Goal: Navigation & Orientation: Go to known website

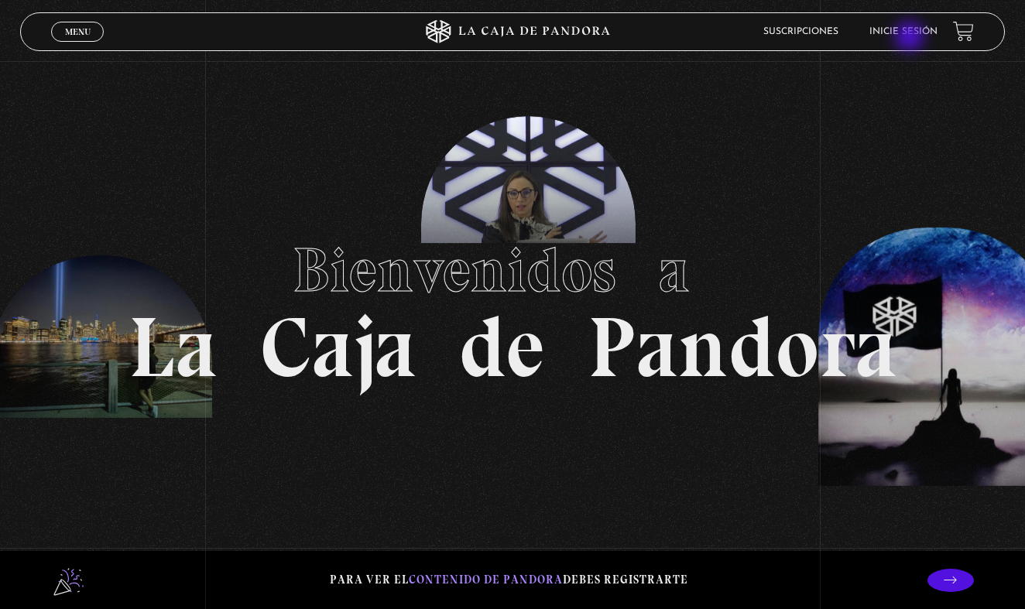
click at [911, 38] on li "Inicie sesión" at bounding box center [903, 31] width 68 height 24
click at [892, 29] on link "Inicie sesión" at bounding box center [903, 31] width 68 height 9
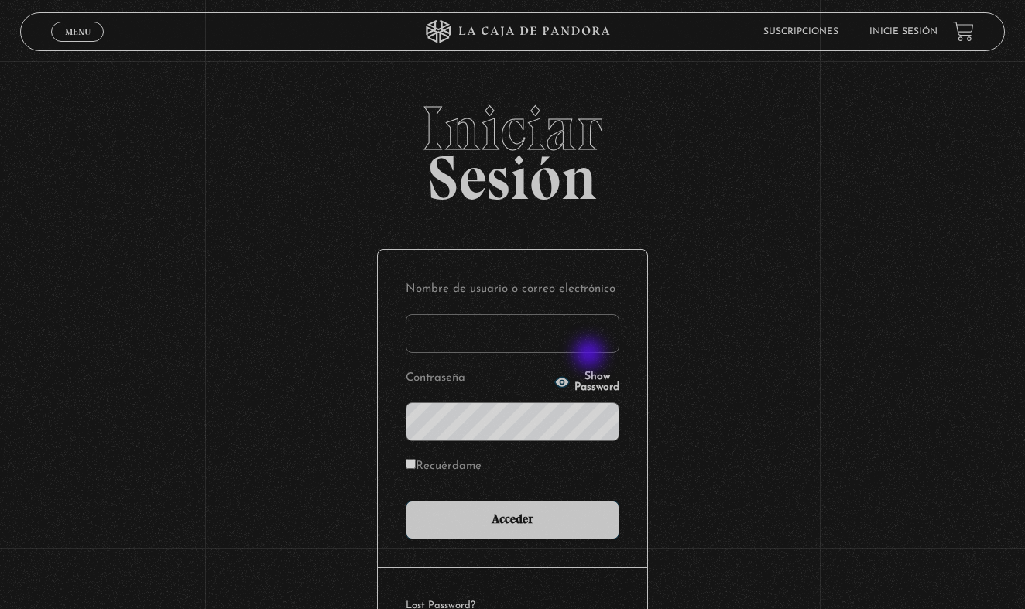
type input "kristy.vanessa@gmail.com"
click at [512, 518] on input "Acceder" at bounding box center [513, 520] width 214 height 39
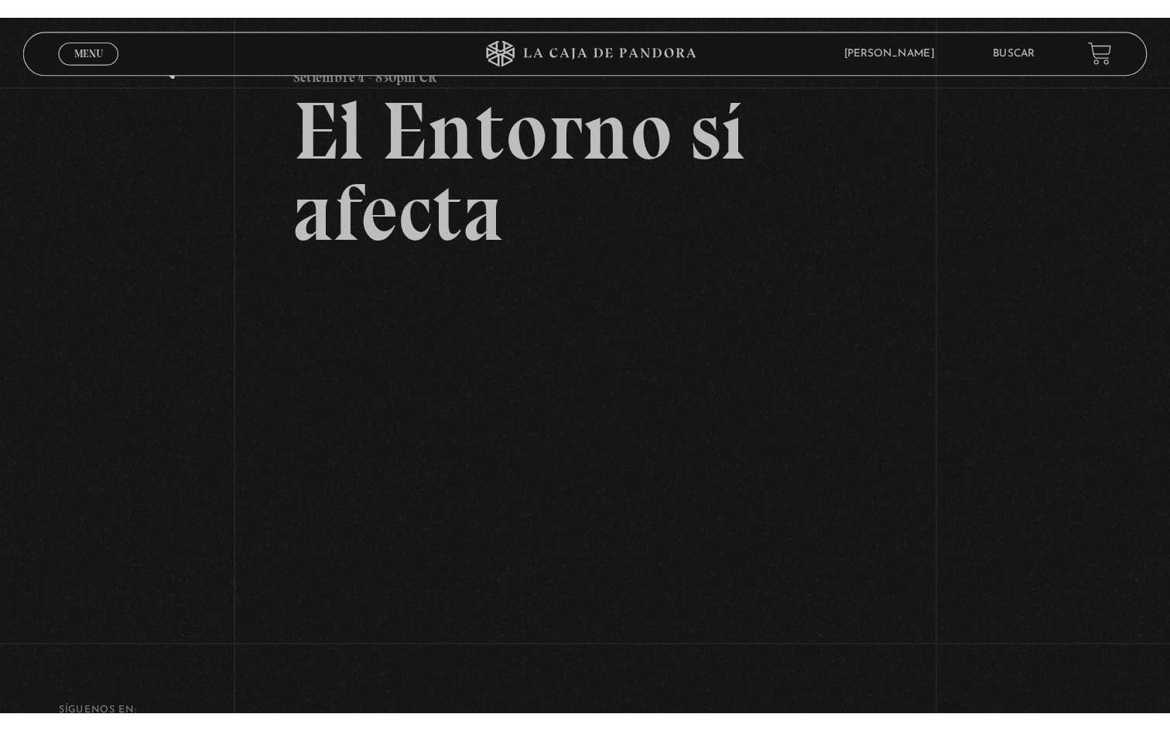
scroll to position [102, 0]
